Goal: Navigation & Orientation: Find specific page/section

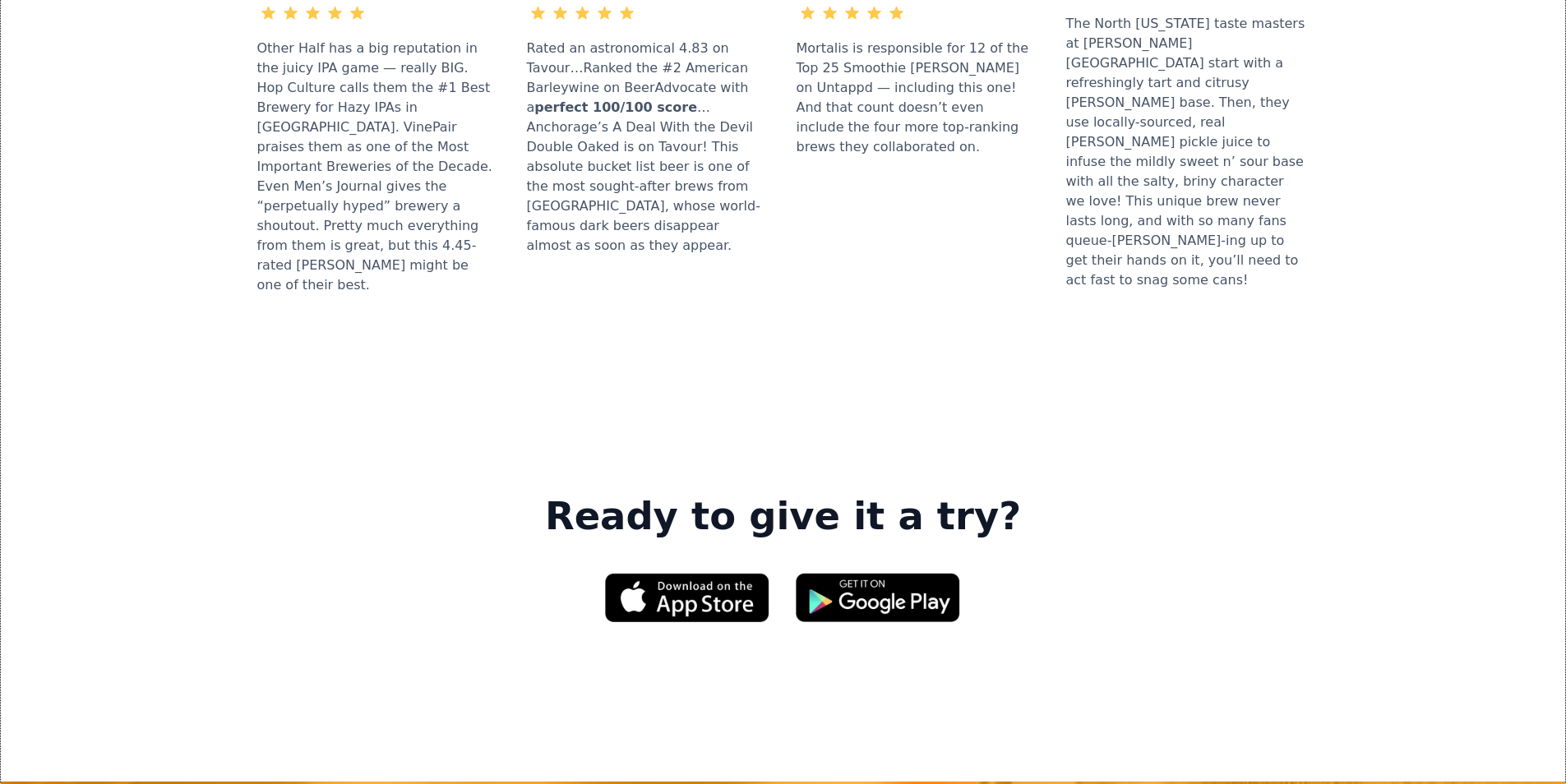
scroll to position [2300, 0]
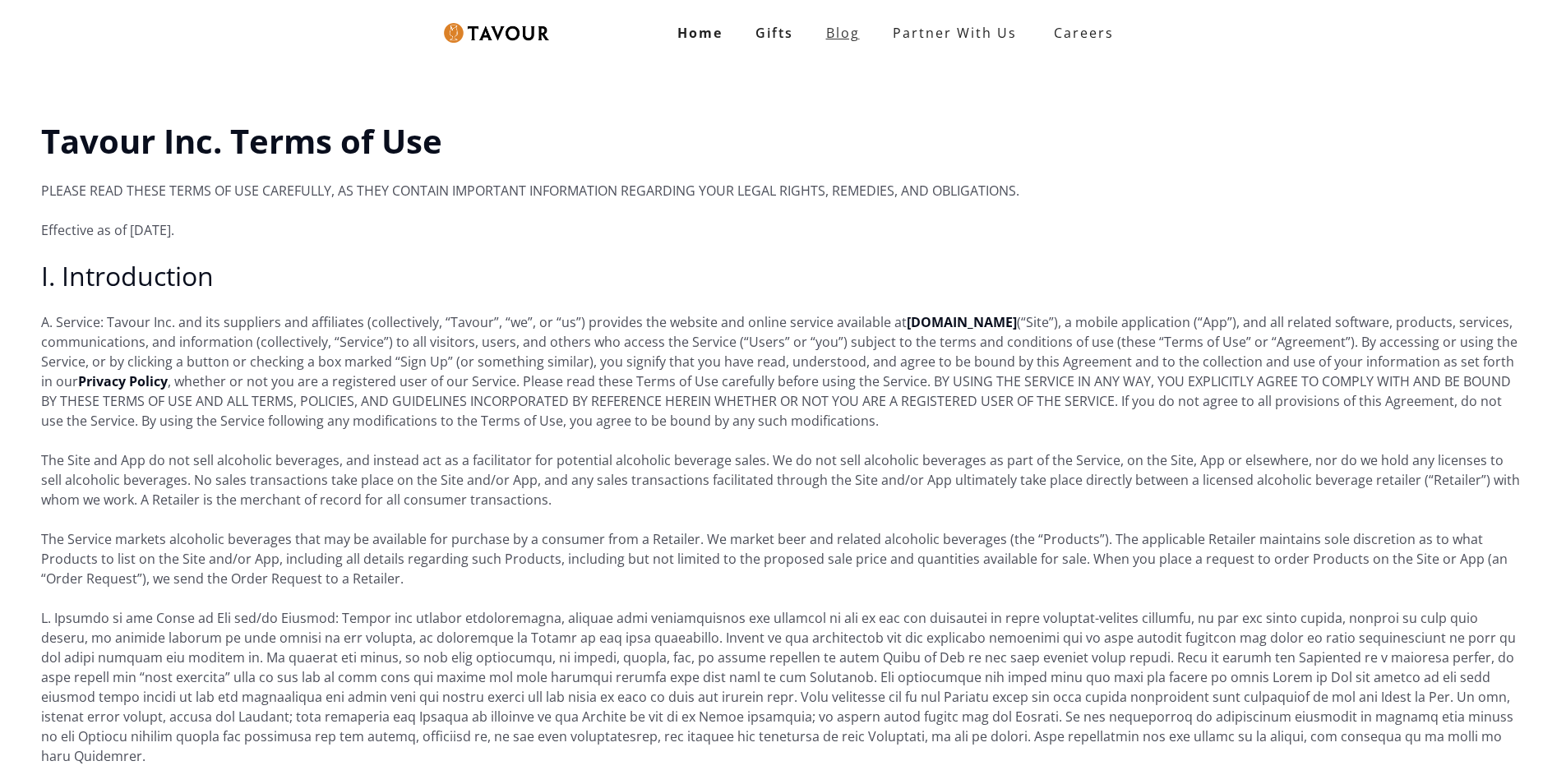
click at [859, 21] on link "Blog" at bounding box center [842, 33] width 66 height 33
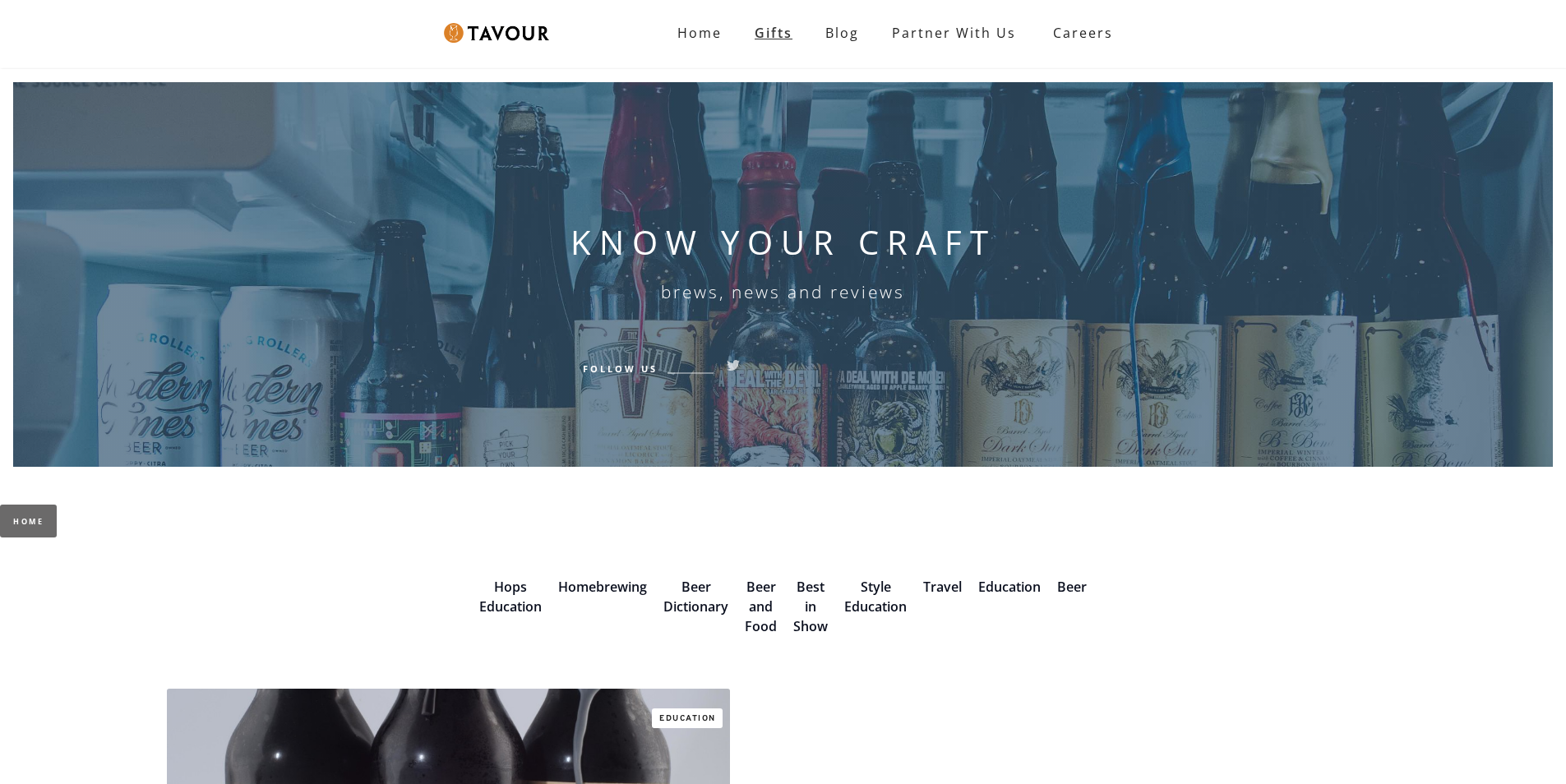
click at [769, 20] on link "Gifts" at bounding box center [774, 33] width 71 height 33
